Goal: Check status: Check status

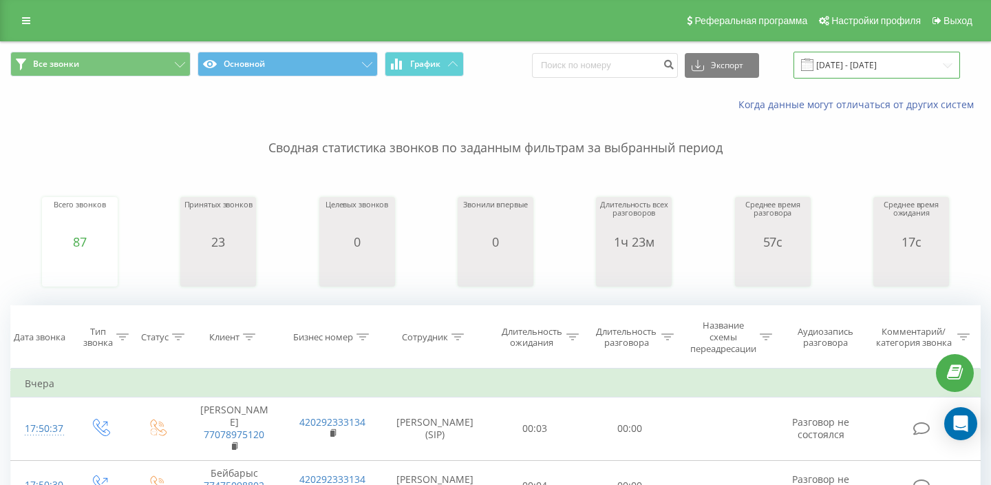
click at [861, 65] on input "[DATE] - [DATE]" at bounding box center [877, 65] width 167 height 27
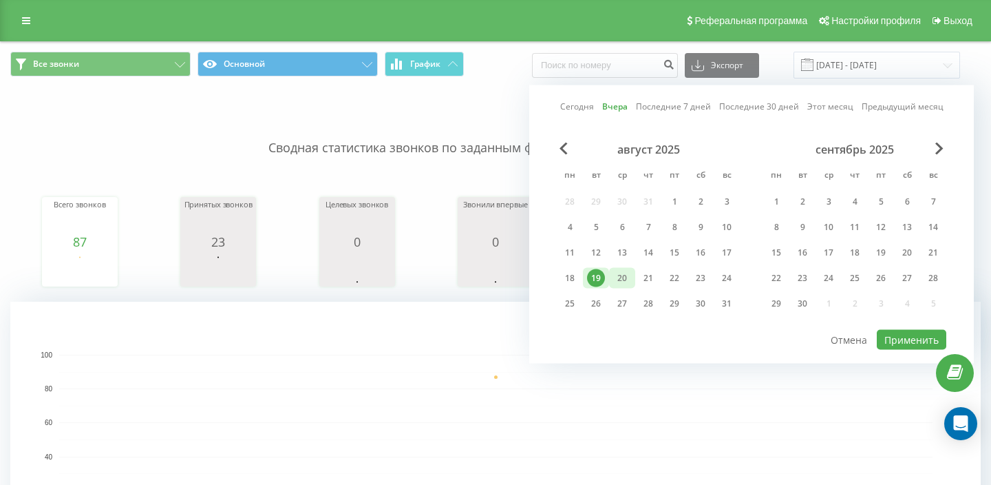
click at [622, 274] on div "20" at bounding box center [622, 278] width 18 height 18
click at [904, 339] on button "Применить" at bounding box center [912, 340] width 70 height 20
type input "[DATE] - [DATE]"
